Goal: Check status

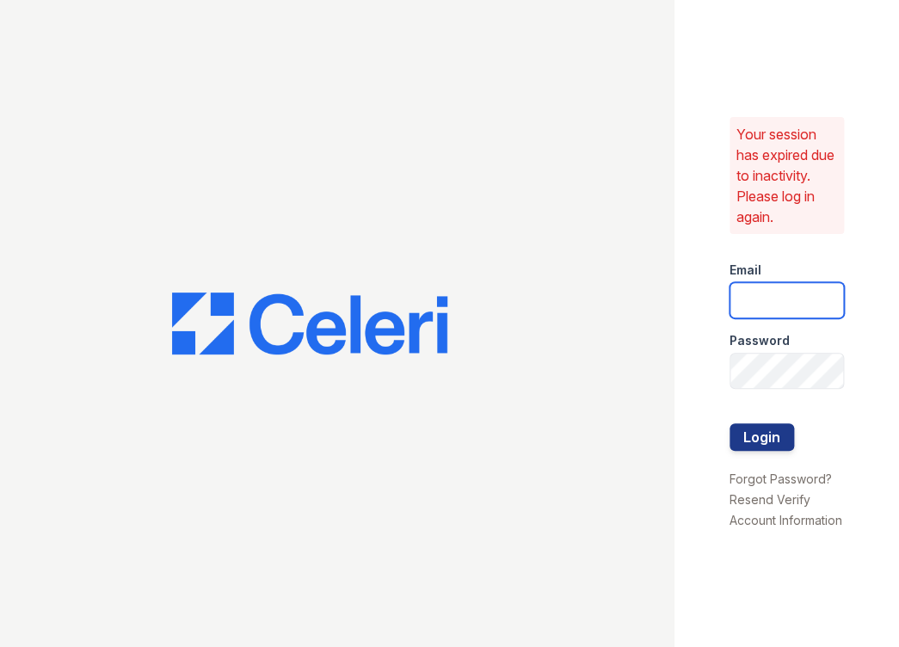
click at [764, 292] on input "email" at bounding box center [786, 300] width 114 height 36
type input "[PERSON_NAME][EMAIL_ADDRESS][DOMAIN_NAME]"
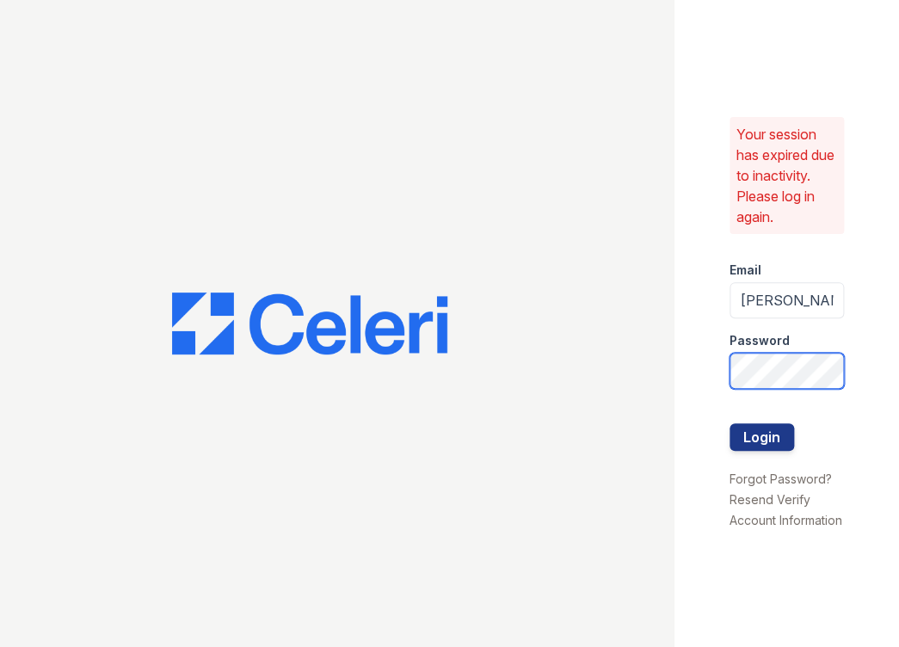
scroll to position [0, 15]
click at [729, 423] on button "Login" at bounding box center [761, 437] width 64 height 28
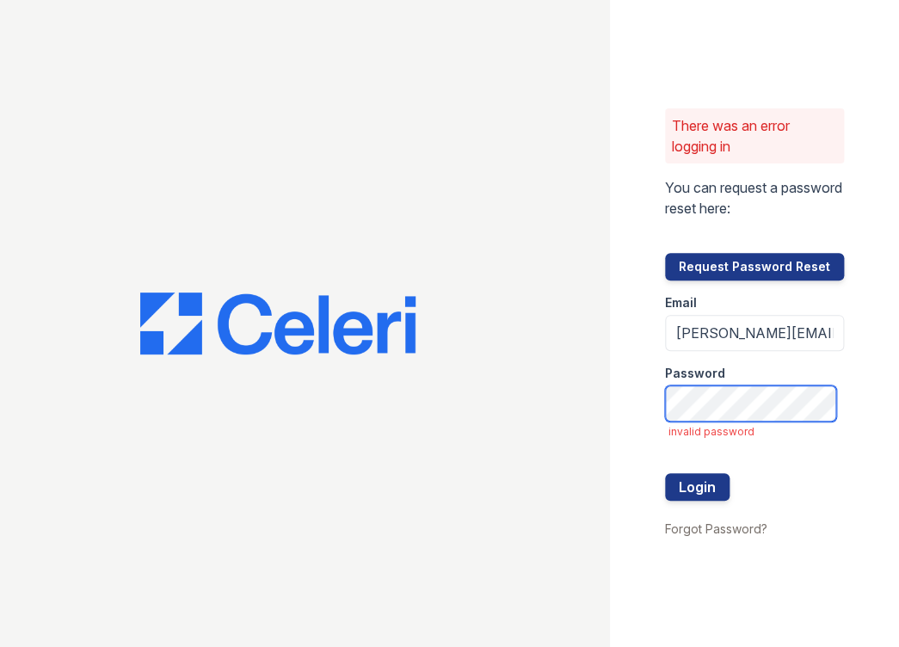
click at [665, 473] on button "Login" at bounding box center [697, 487] width 64 height 28
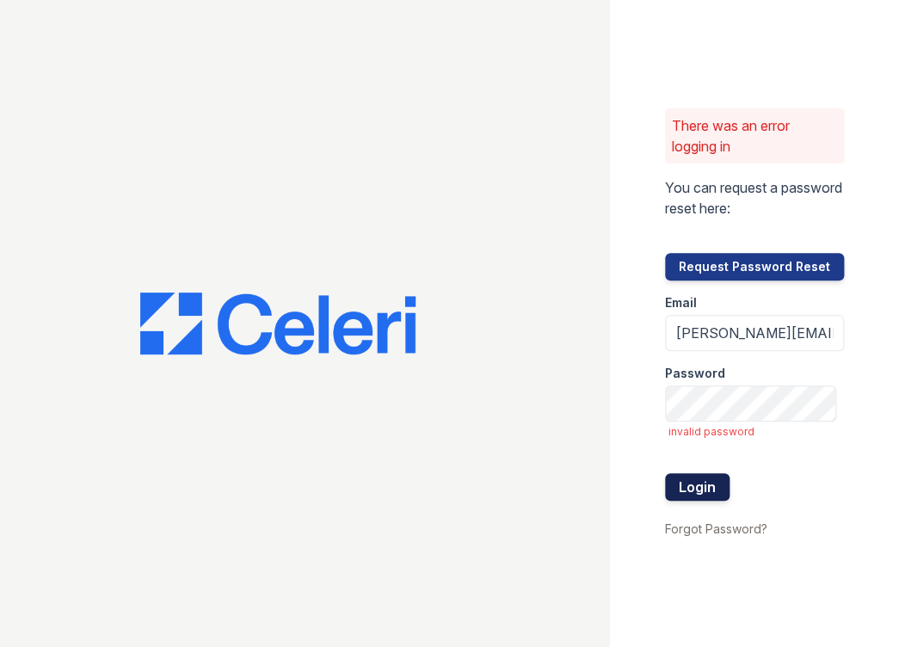
click at [691, 481] on button "Login" at bounding box center [697, 487] width 64 height 28
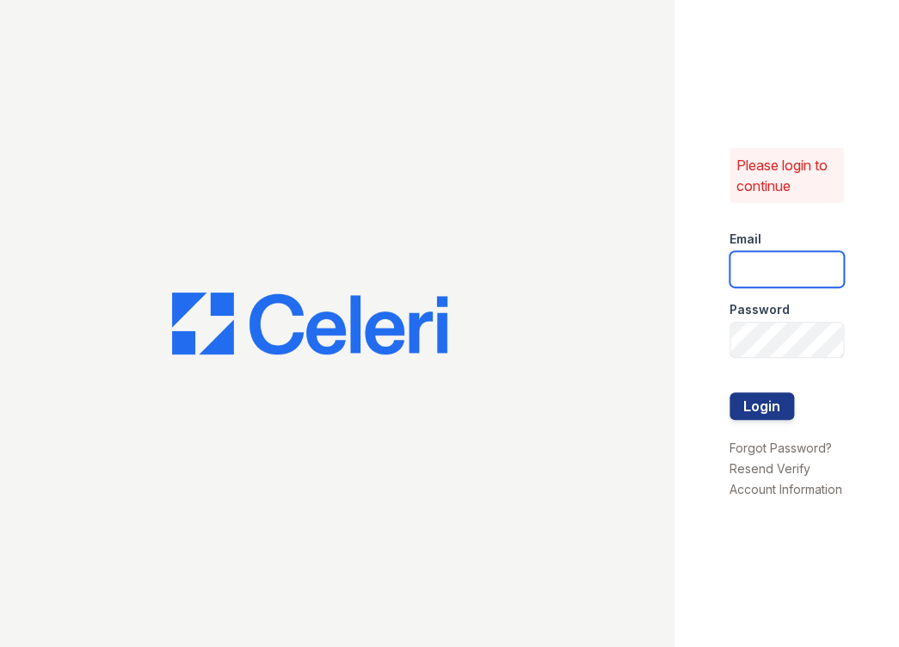
click at [773, 255] on input "email" at bounding box center [786, 269] width 114 height 36
type input "[PERSON_NAME][EMAIL_ADDRESS][DOMAIN_NAME]"
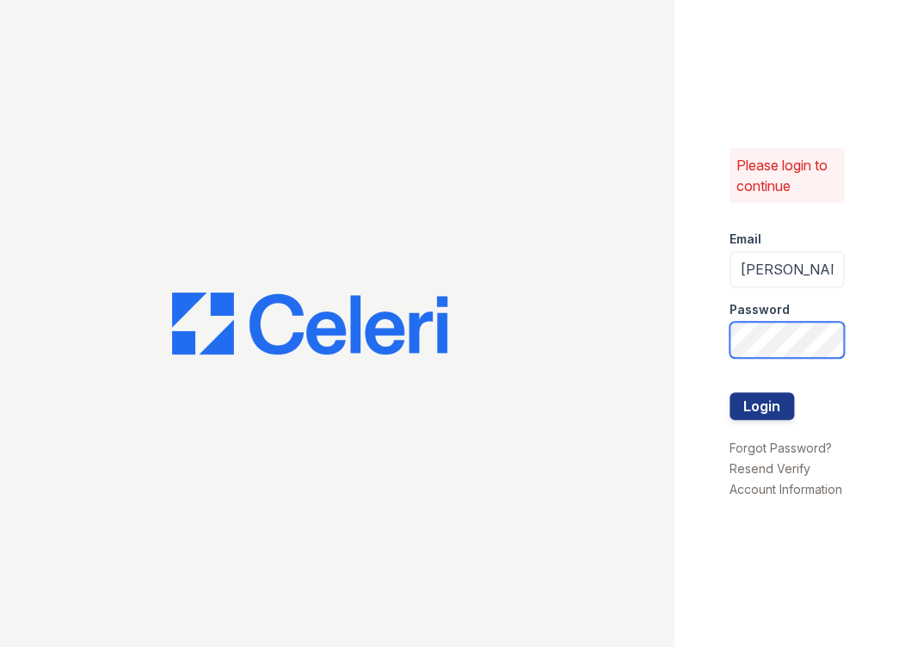
click at [729, 392] on button "Login" at bounding box center [761, 406] width 64 height 28
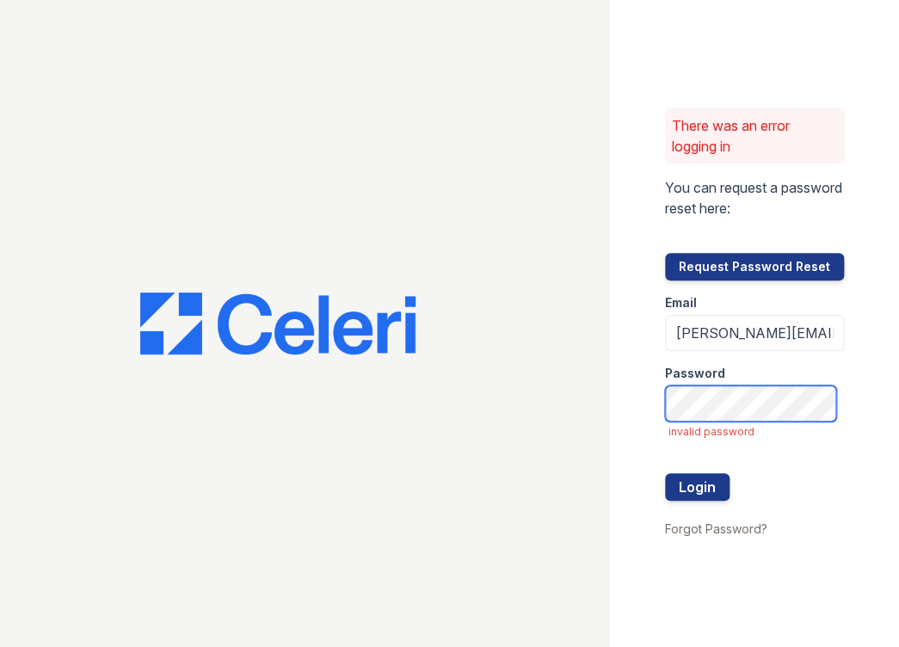
click at [665, 473] on button "Login" at bounding box center [697, 487] width 64 height 28
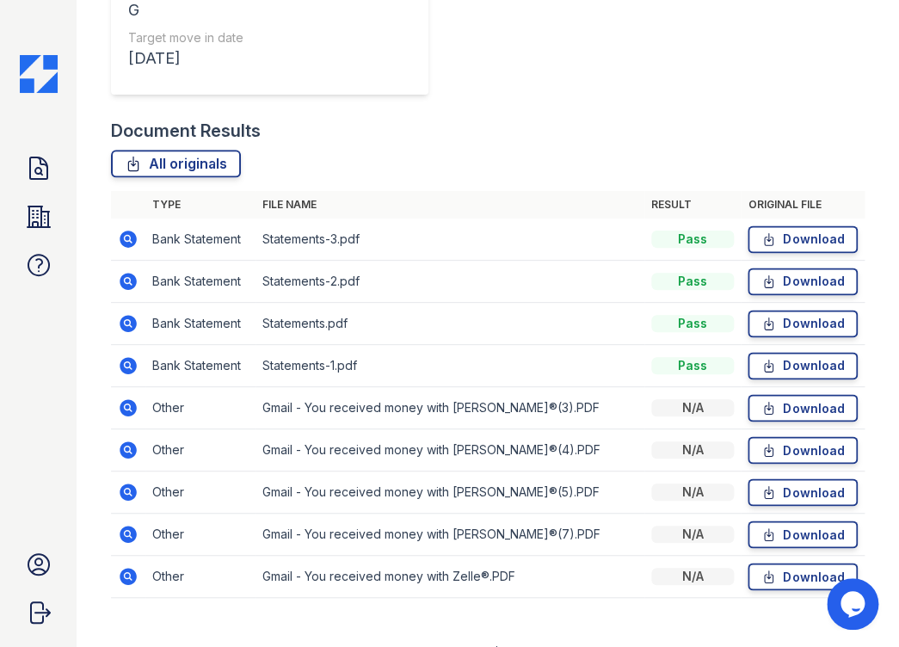
scroll to position [611, 0]
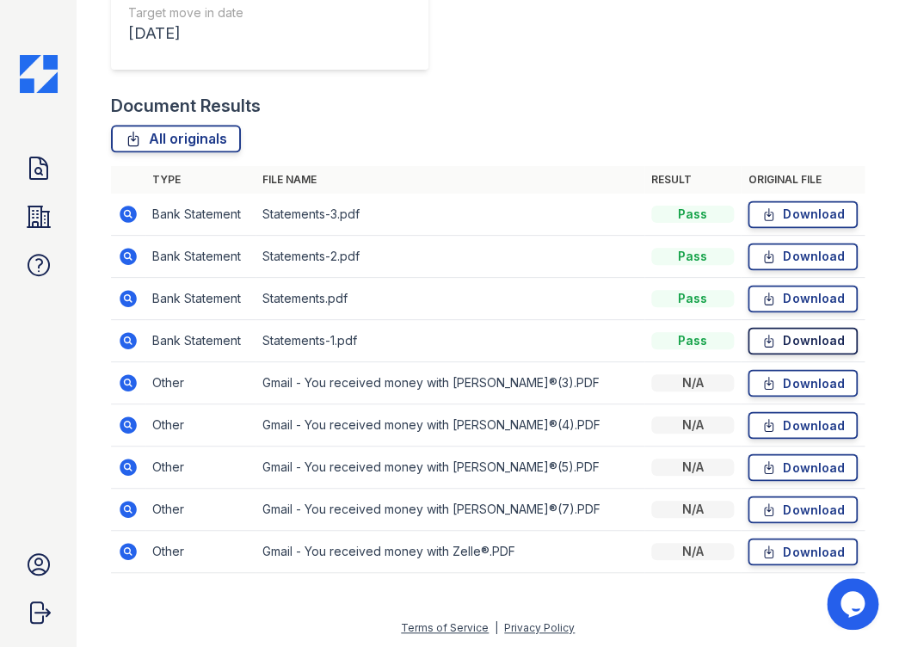
click at [761, 337] on icon at bounding box center [768, 340] width 15 height 17
click at [761, 382] on icon at bounding box center [768, 382] width 15 height 17
click at [761, 424] on icon at bounding box center [768, 424] width 15 height 17
click at [764, 463] on icon at bounding box center [768, 467] width 9 height 12
click at [764, 506] on icon at bounding box center [768, 509] width 9 height 12
